Goal: Check status: Check status

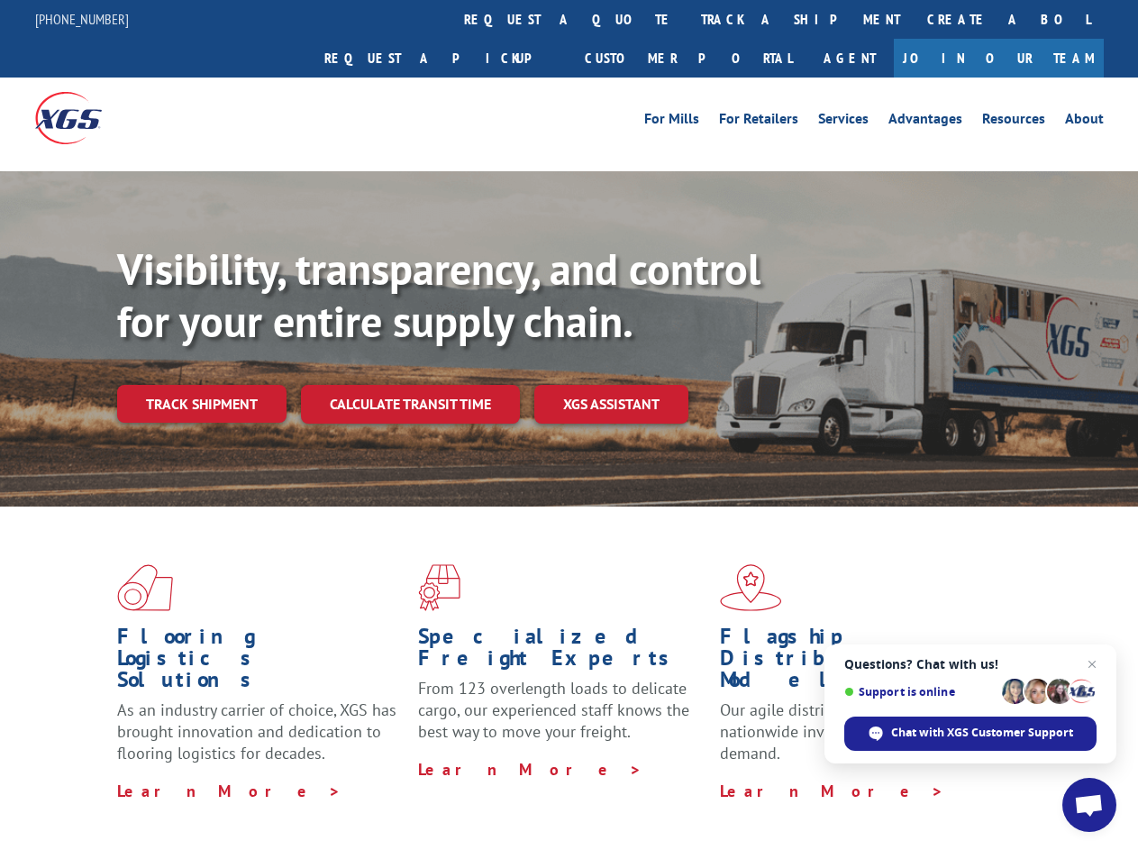
click at [569, 424] on div "Visibility, transparency, and control for your entire supply chain. Track shipm…" at bounding box center [627, 368] width 1021 height 251
click at [688, 19] on link "track a shipment" at bounding box center [801, 19] width 226 height 39
click at [0, 0] on div "Track Shipment Enter your information below to track your shipment(s). Select c…" at bounding box center [0, 0] width 0 height 0
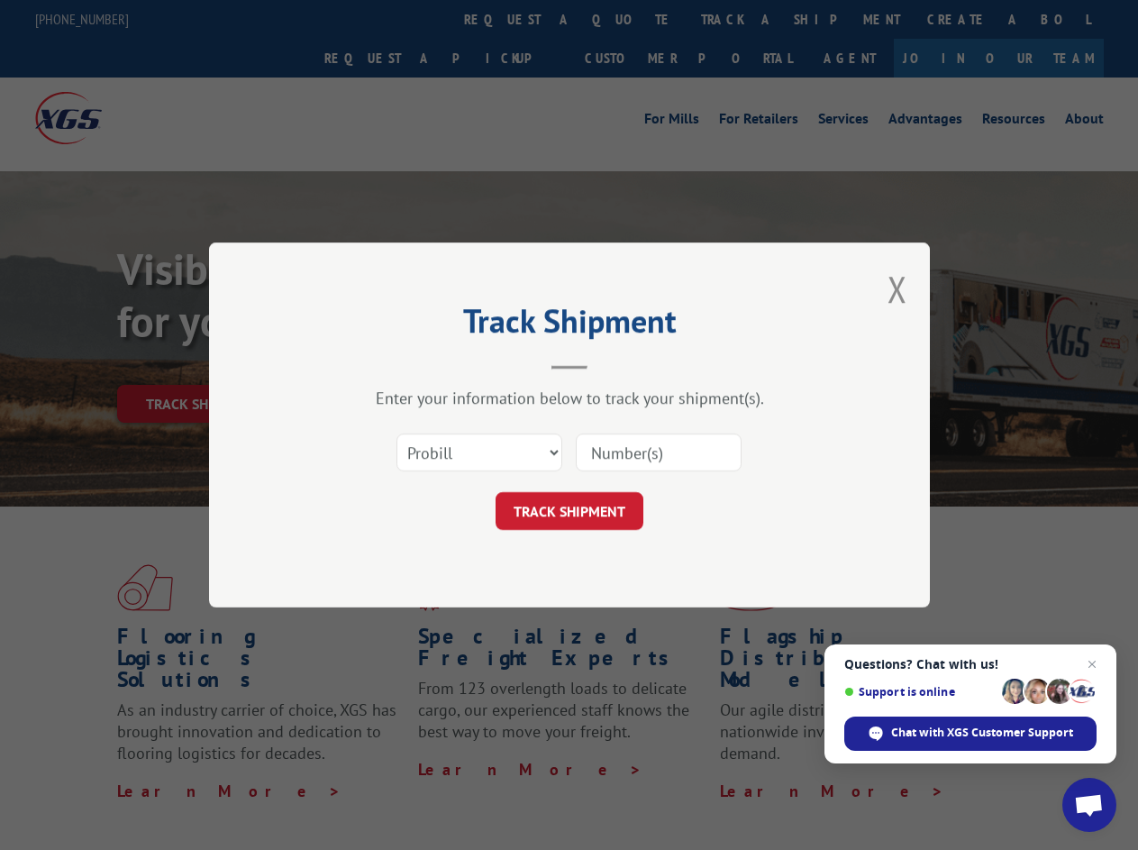
click at [742, 19] on div "Track Shipment Enter your information below to track your shipment(s). Select c…" at bounding box center [569, 425] width 1138 height 850
click at [201, 364] on div "Track Shipment Enter your information below to track your shipment(s). Select c…" at bounding box center [569, 425] width 1138 height 850
click at [409, 364] on header "Track Shipment" at bounding box center [569, 338] width 541 height 61
click at [612, 364] on header "Track Shipment" at bounding box center [569, 338] width 541 height 61
click at [1090, 805] on span "Open chat" at bounding box center [1089, 806] width 30 height 25
